Goal: Task Accomplishment & Management: Use online tool/utility

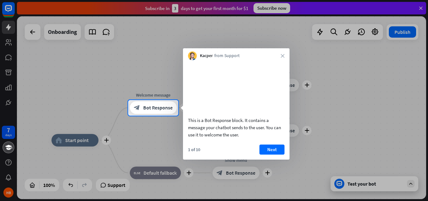
click at [421, 7] on div at bounding box center [214, 50] width 428 height 100
click at [283, 56] on icon "close" at bounding box center [283, 56] width 4 height 4
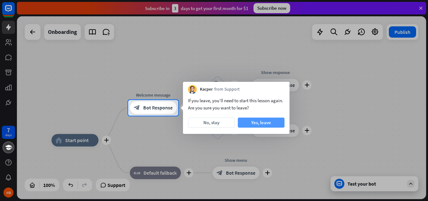
click at [266, 125] on button "Yes, leave" at bounding box center [261, 122] width 47 height 10
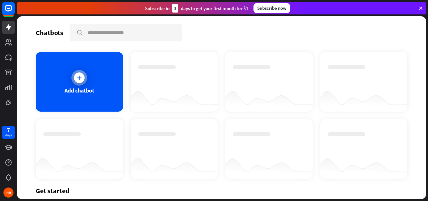
click at [76, 81] on div at bounding box center [79, 77] width 11 height 11
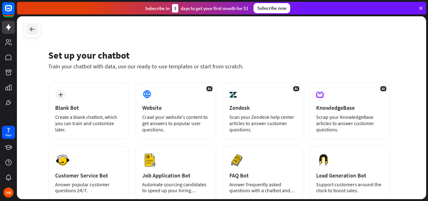
click at [35, 30] on icon at bounding box center [32, 29] width 8 height 8
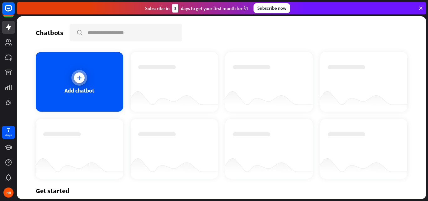
click at [65, 90] on div "Add chatbot" at bounding box center [80, 90] width 30 height 7
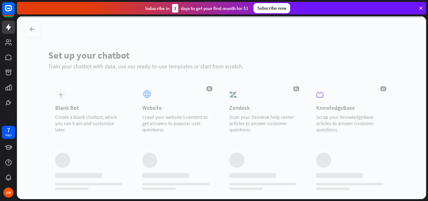
click at [74, 106] on div "Blank Bot" at bounding box center [88, 107] width 67 height 7
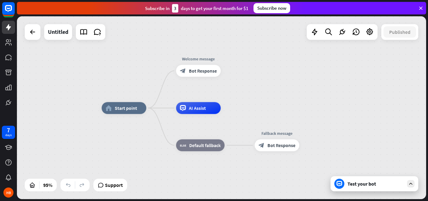
click at [415, 187] on div "Test your bot" at bounding box center [374, 183] width 88 height 15
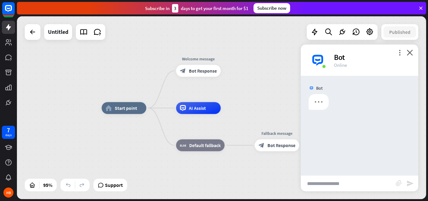
click at [407, 56] on div "Bot" at bounding box center [372, 57] width 77 height 10
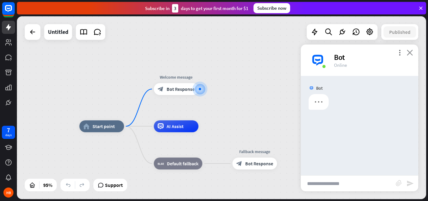
click at [410, 55] on icon "close" at bounding box center [409, 52] width 6 height 6
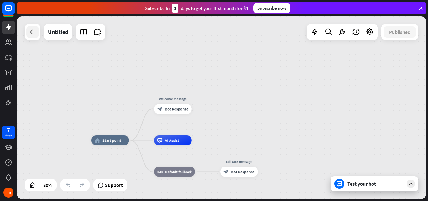
click at [34, 35] on icon at bounding box center [33, 32] width 8 height 8
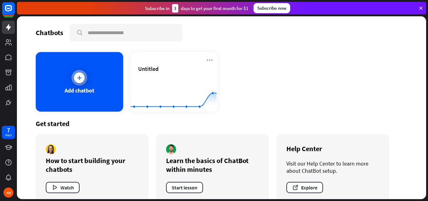
click at [89, 78] on div "Add chatbot" at bounding box center [79, 81] width 87 height 59
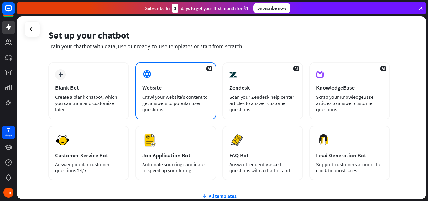
scroll to position [31, 0]
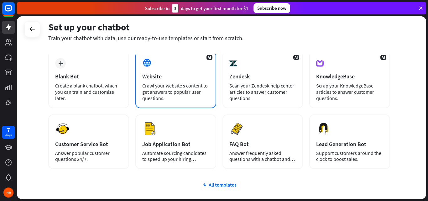
click at [171, 84] on div "Crawl your website’s content to get answers to popular user questions." at bounding box center [175, 91] width 67 height 19
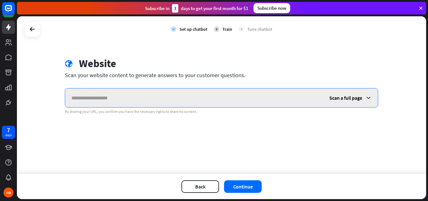
paste input "**********"
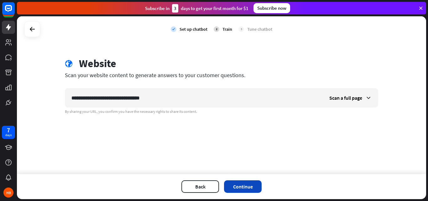
click at [236, 183] on button "Continue" at bounding box center [243, 186] width 38 height 13
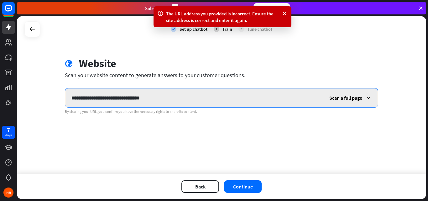
click at [200, 101] on input "**********" at bounding box center [194, 97] width 258 height 19
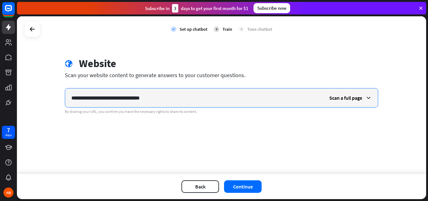
drag, startPoint x: 142, startPoint y: 100, endPoint x: 28, endPoint y: 99, distance: 114.3
click at [29, 99] on div "**********" at bounding box center [221, 94] width 409 height 157
paste input "*********"
type input "**********"
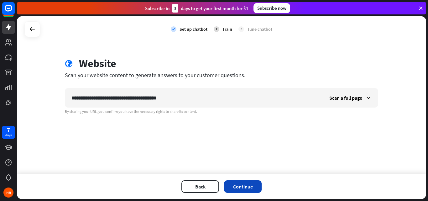
click at [249, 191] on button "Continue" at bounding box center [243, 186] width 38 height 13
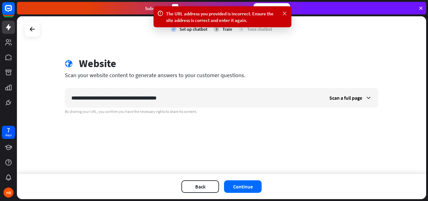
click at [286, 12] on icon at bounding box center [284, 13] width 6 height 7
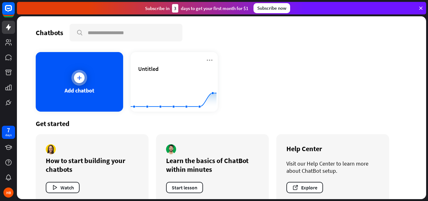
click at [79, 65] on div "Add chatbot" at bounding box center [79, 81] width 87 height 59
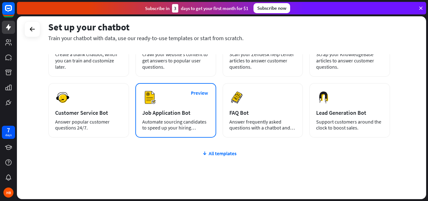
scroll to position [31, 0]
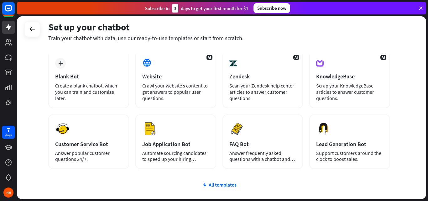
click at [217, 188] on div "plus Blank Bot Create a blank chatbot, which you can train and customize later.…" at bounding box center [219, 147] width 342 height 193
click at [217, 187] on div "All templates" at bounding box center [219, 184] width 342 height 6
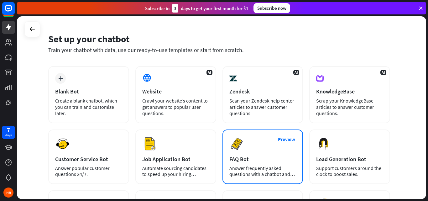
scroll to position [0, 0]
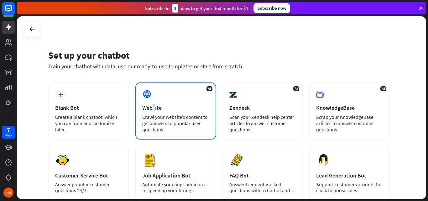
click at [154, 103] on div "AI Website Crawl your website’s content to get answers to popular user question…" at bounding box center [175, 110] width 81 height 57
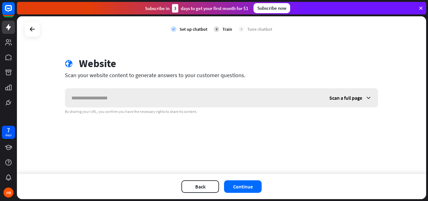
click at [368, 99] on icon at bounding box center [368, 98] width 6 height 6
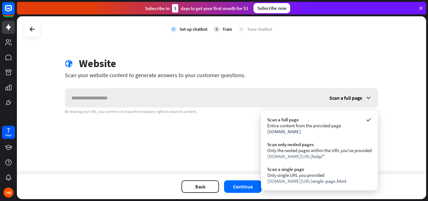
click at [367, 99] on icon at bounding box center [368, 98] width 6 height 6
